Goal: Check status

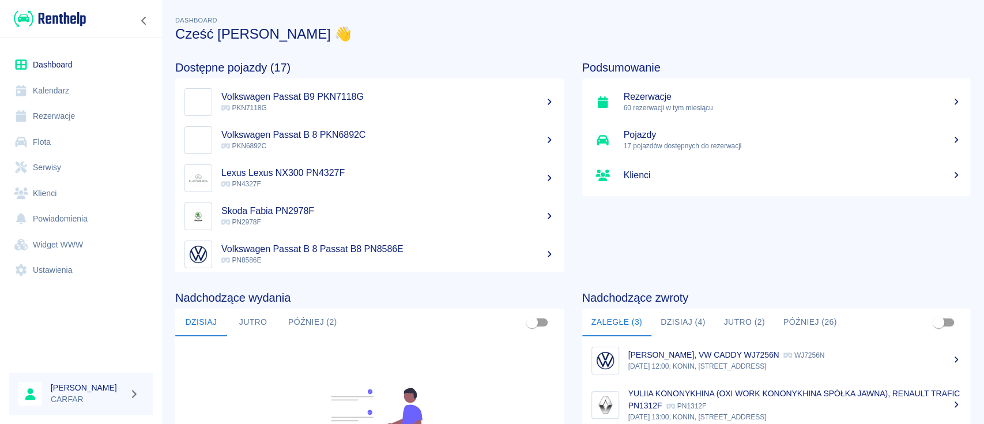
scroll to position [177, 0]
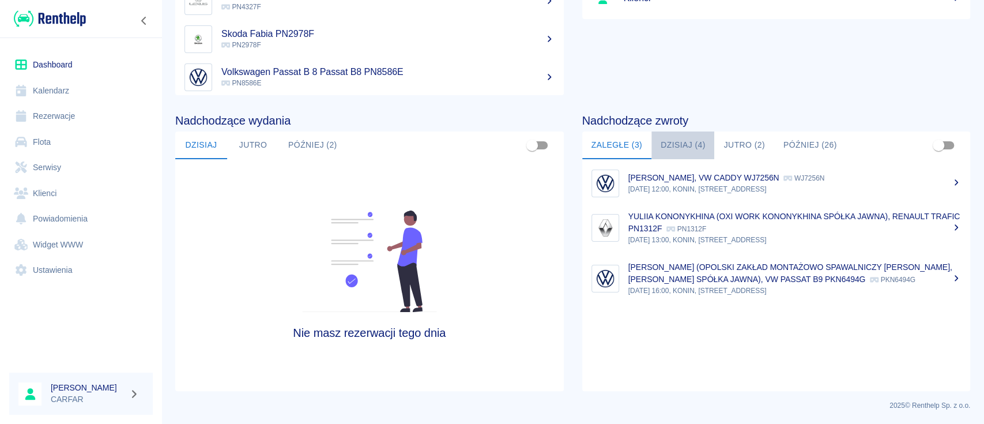
click at [688, 148] on button "Dzisiaj (4)" at bounding box center [683, 145] width 63 height 28
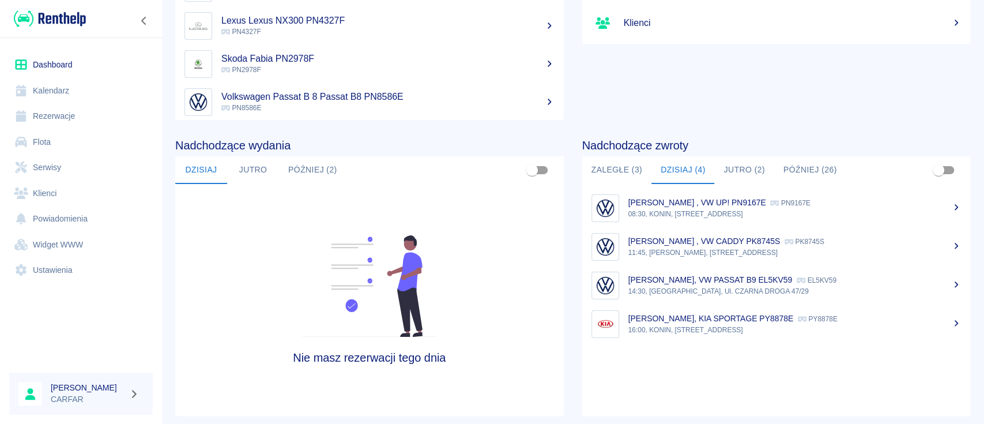
scroll to position [153, 0]
click at [802, 113] on div "Podsumowanie Rezerwacje 60 rezerwacji w tym miesiącu Pojazdy 17 pojazdów dostęp…" at bounding box center [767, 4] width 407 height 230
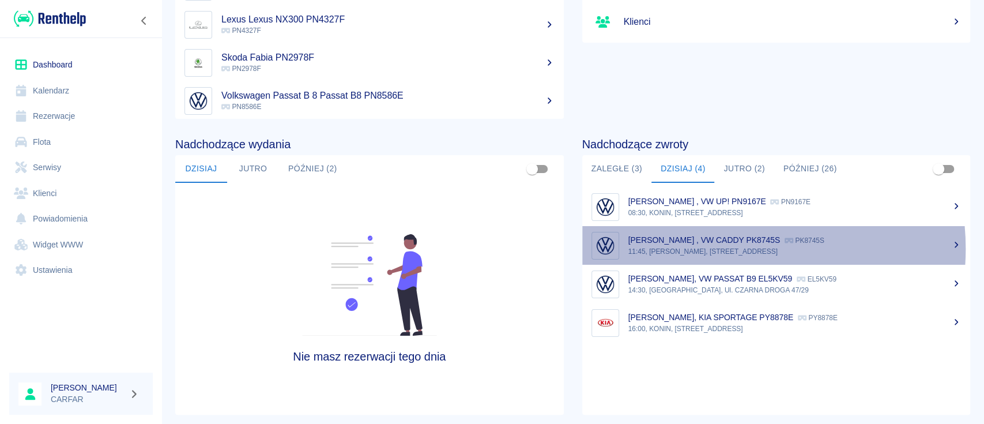
click at [718, 248] on p "11:45, [PERSON_NAME], [STREET_ADDRESS]" at bounding box center [795, 251] width 333 height 10
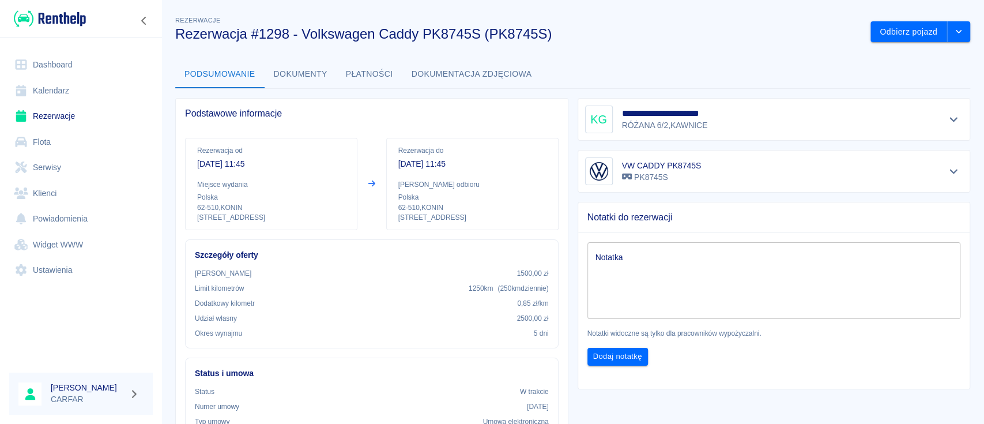
click at [62, 14] on img at bounding box center [50, 18] width 72 height 19
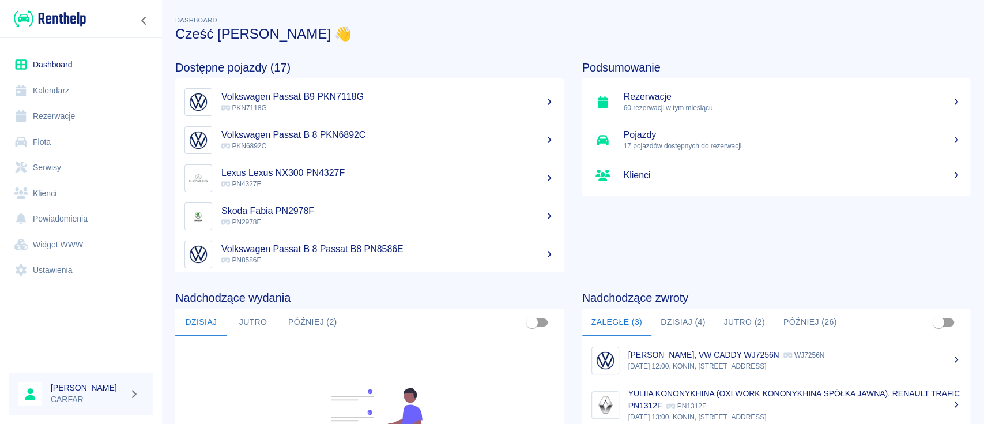
scroll to position [153, 0]
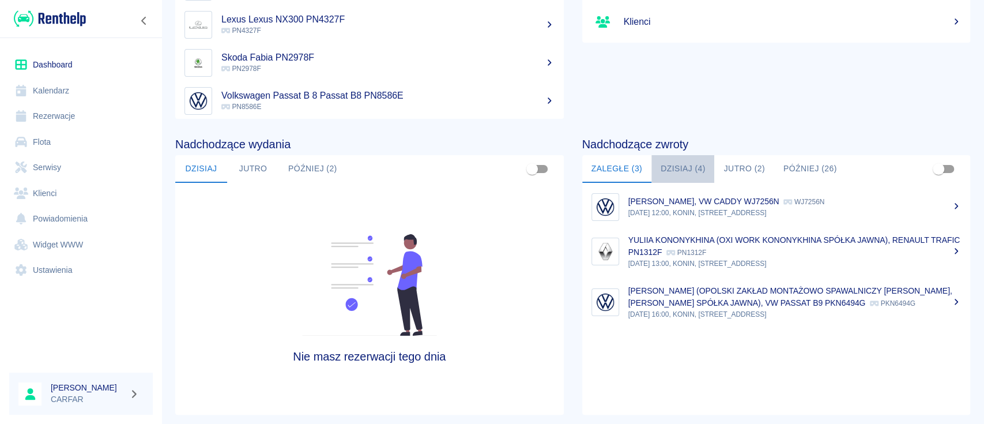
click at [674, 166] on button "Dzisiaj (4)" at bounding box center [683, 169] width 63 height 28
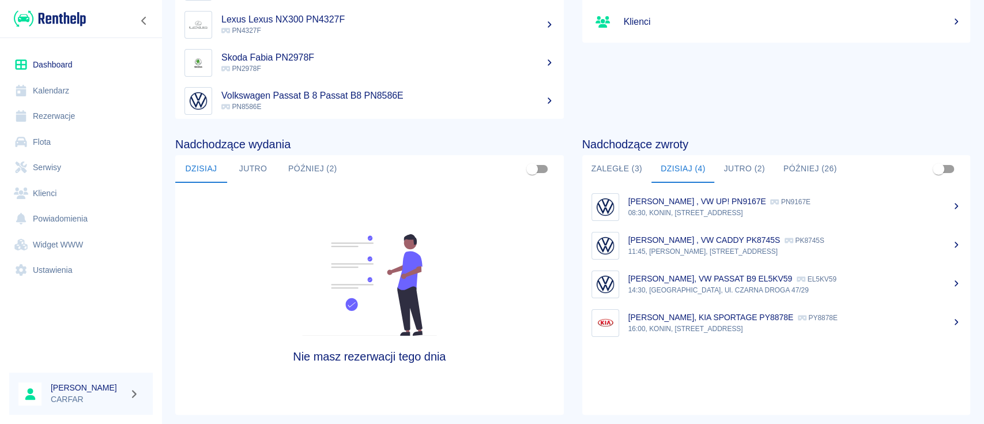
click at [730, 89] on div "Podsumowanie Rezerwacje 60 rezerwacji w tym miesiącu Pojazdy 17 pojazdów dostęp…" at bounding box center [767, 4] width 407 height 230
click at [736, 81] on div "Podsumowanie Rezerwacje 60 rezerwacji w tym miesiącu Pojazdy 17 pojazdów dostęp…" at bounding box center [767, 4] width 407 height 230
